Goal: Information Seeking & Learning: Understand process/instructions

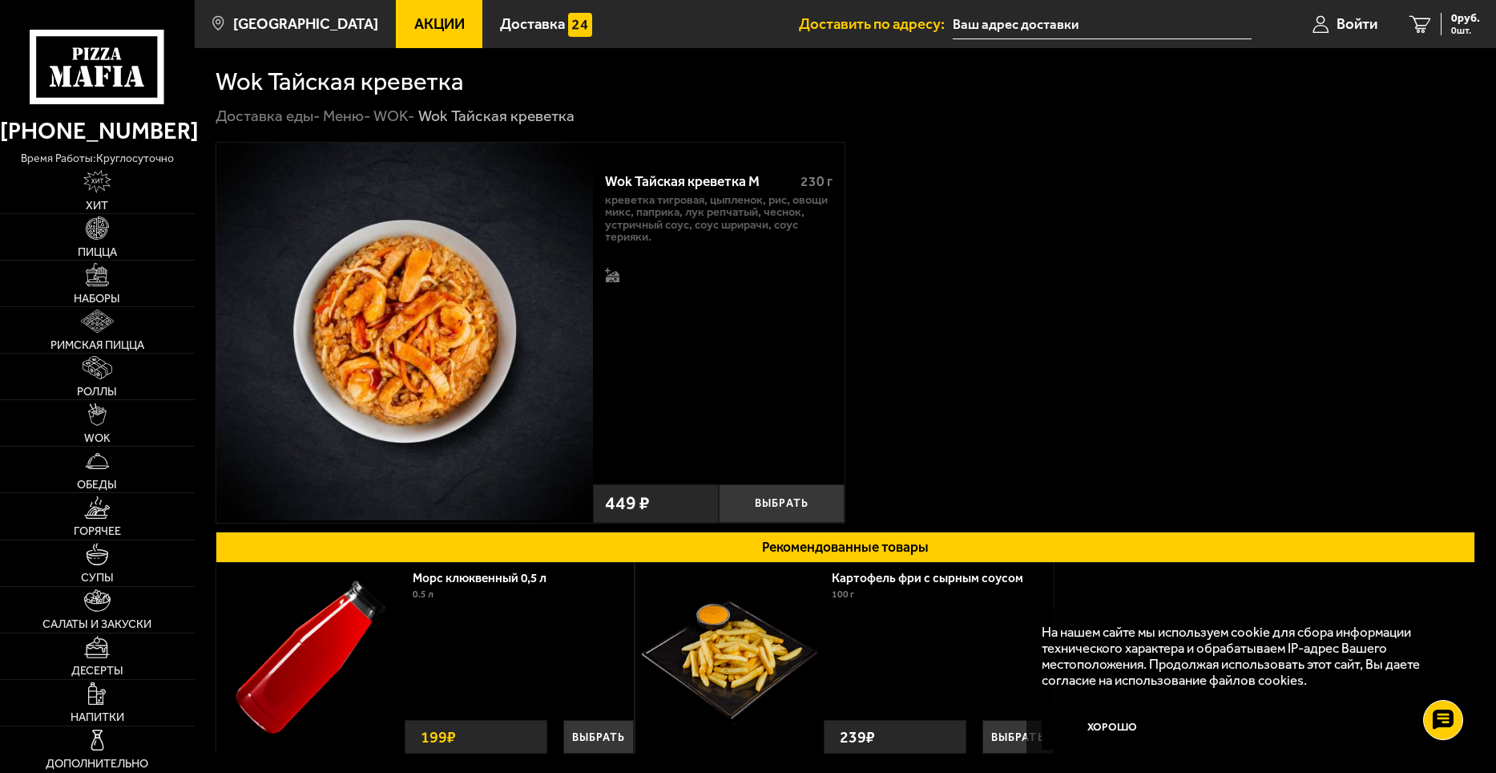
scroll to position [189, 0]
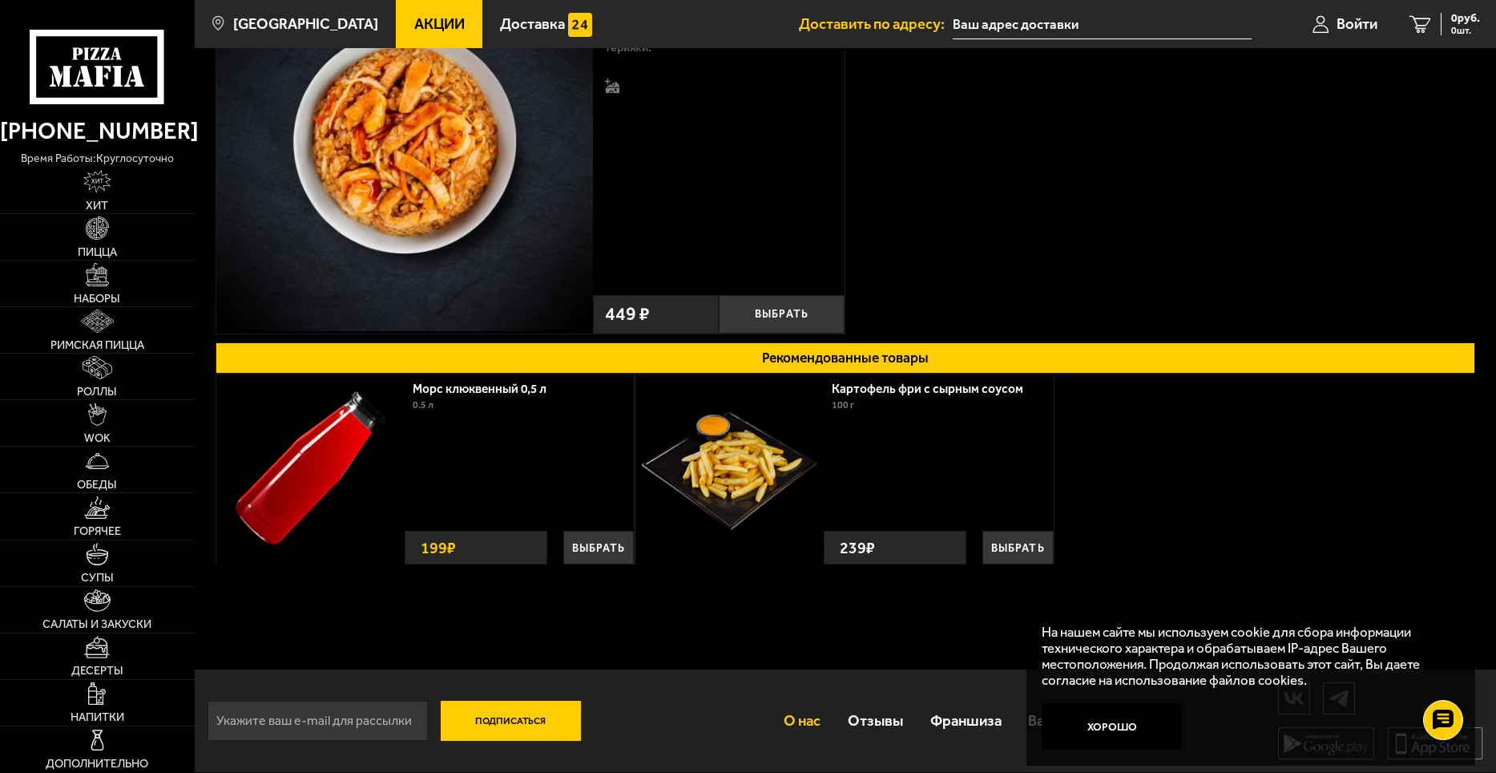
click at [781, 723] on link "О нас" at bounding box center [803, 720] width 64 height 50
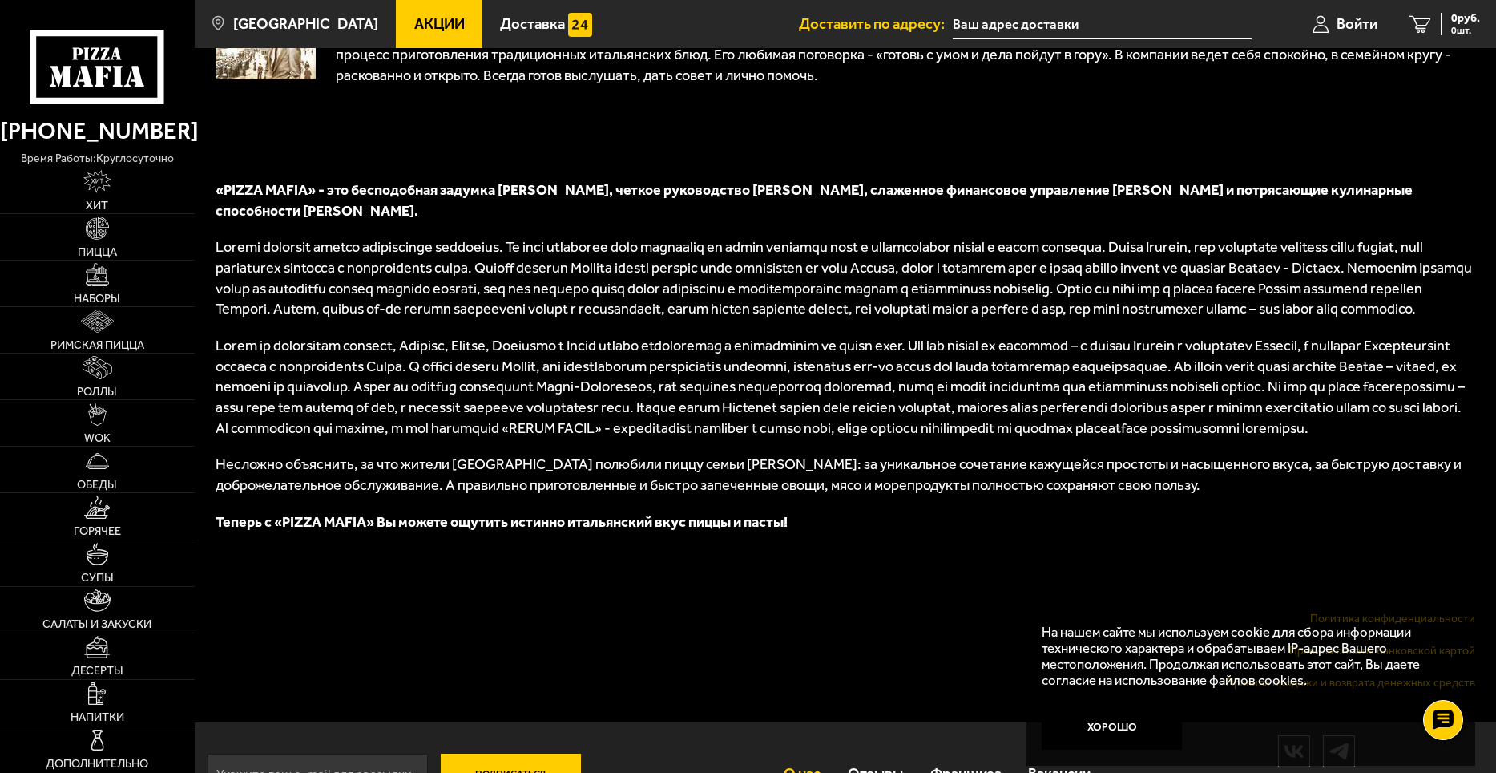
scroll to position [653, 0]
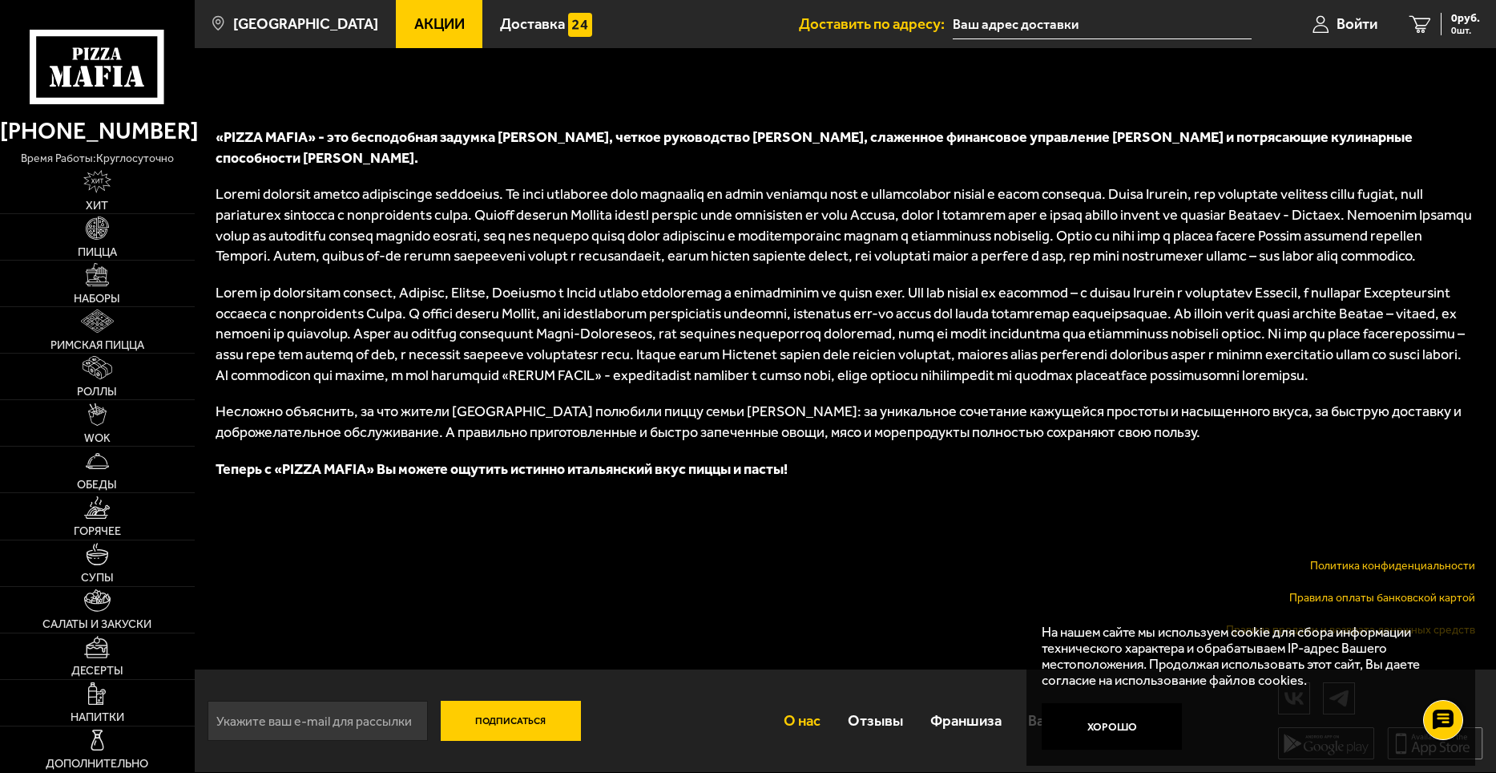
click at [1322, 599] on link "Правила оплаты банковской картой" at bounding box center [1383, 598] width 186 height 14
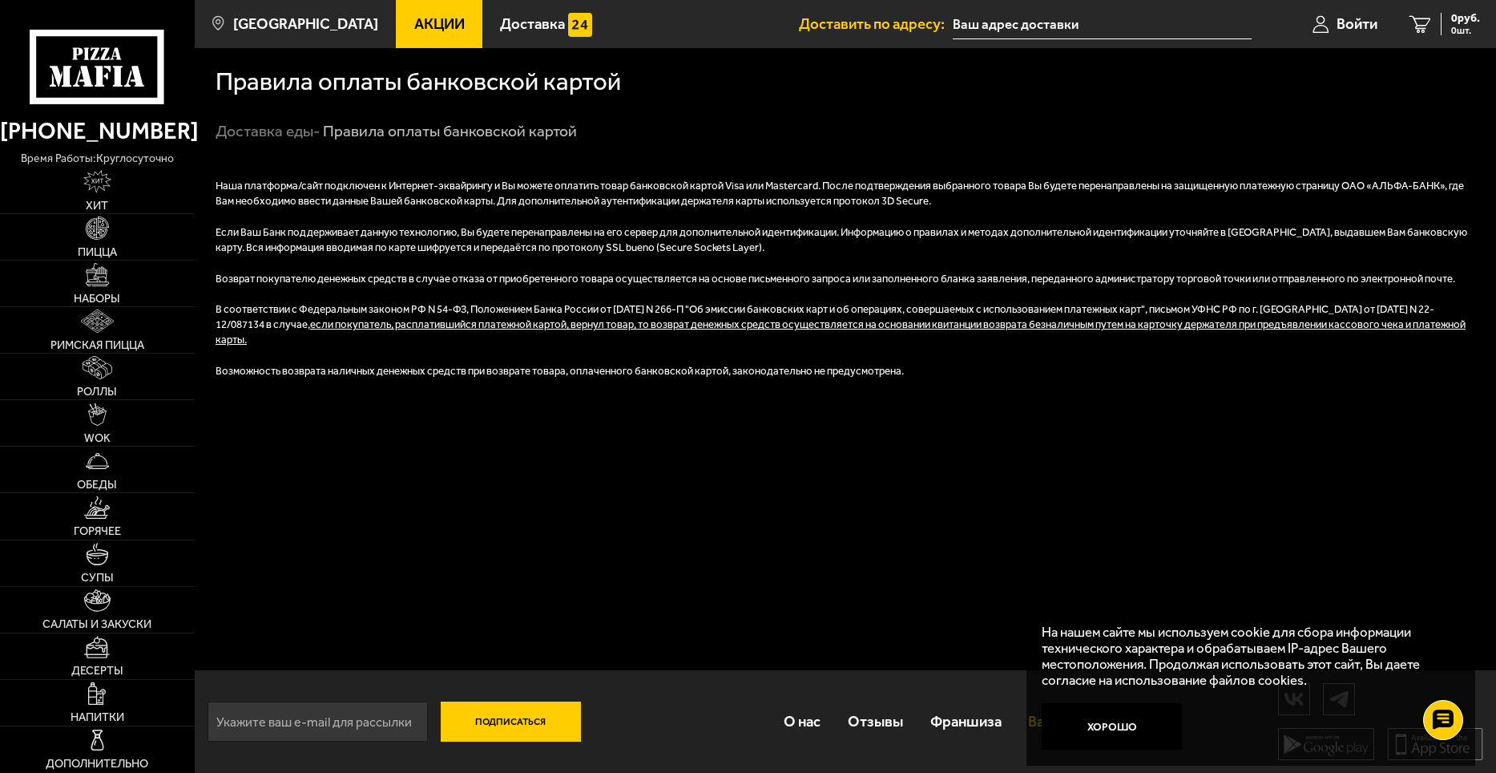
click at [1033, 717] on div "На нашем сайте мы используем cookie для сбора информации технического характера…" at bounding box center [1251, 687] width 449 height 158
click at [1027, 698] on div "На нашем сайте мы используем cookie для сбора информации технического характера…" at bounding box center [1251, 687] width 449 height 158
click at [1061, 28] on input "text" at bounding box center [1102, 25] width 299 height 30
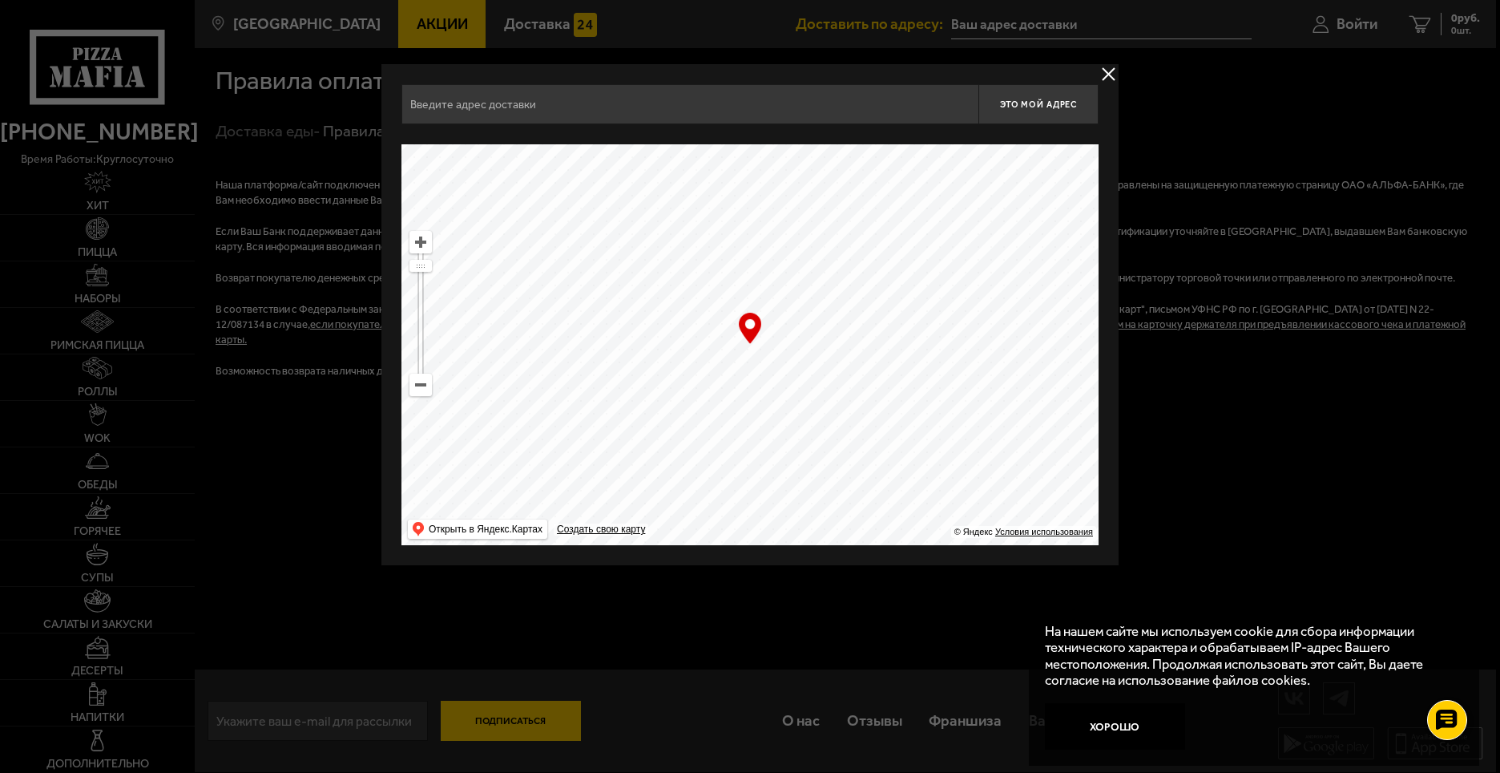
click at [511, 721] on div at bounding box center [750, 386] width 1500 height 773
